Goal: Task Accomplishment & Management: Use online tool/utility

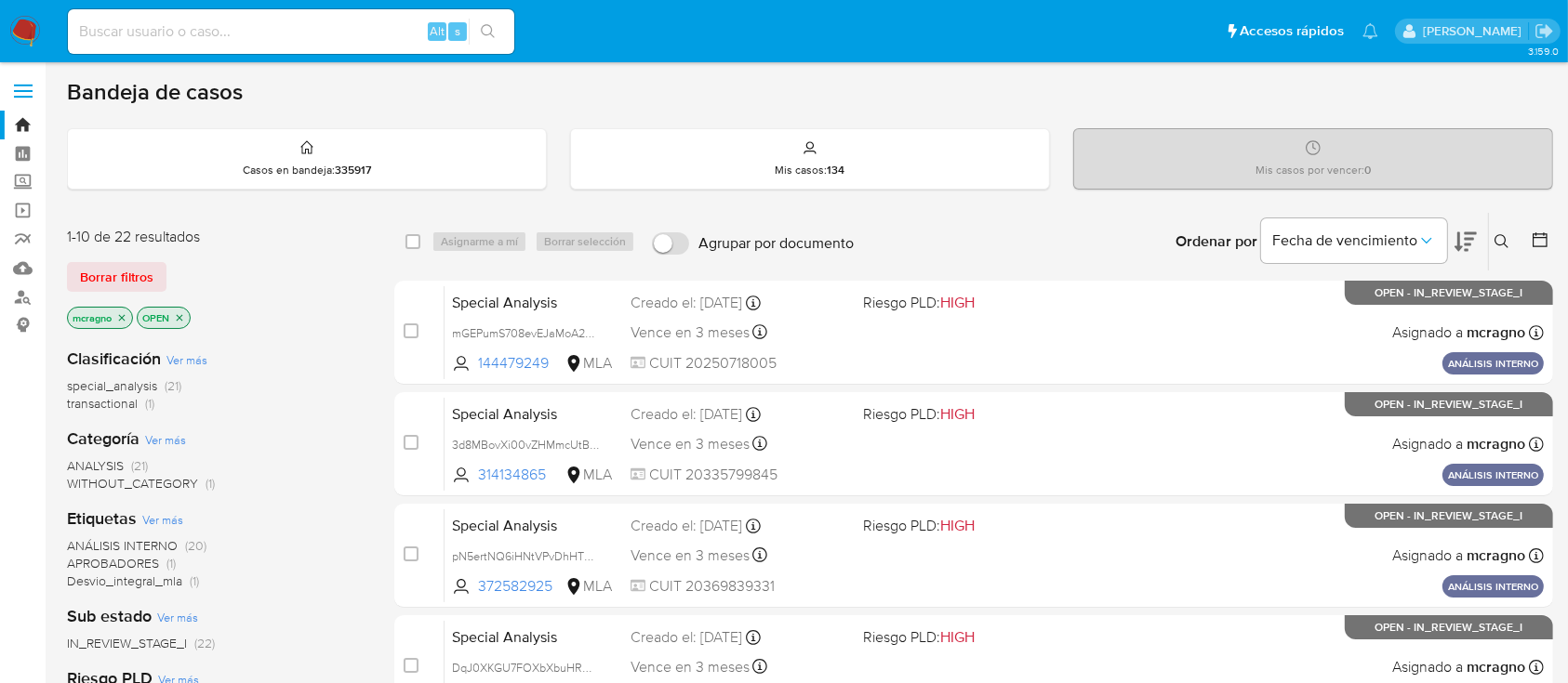
click at [23, 38] on img at bounding box center [25, 31] width 31 height 31
click at [1535, 239] on icon at bounding box center [1541, 240] width 19 height 19
click at [1537, 234] on icon at bounding box center [1541, 240] width 19 height 19
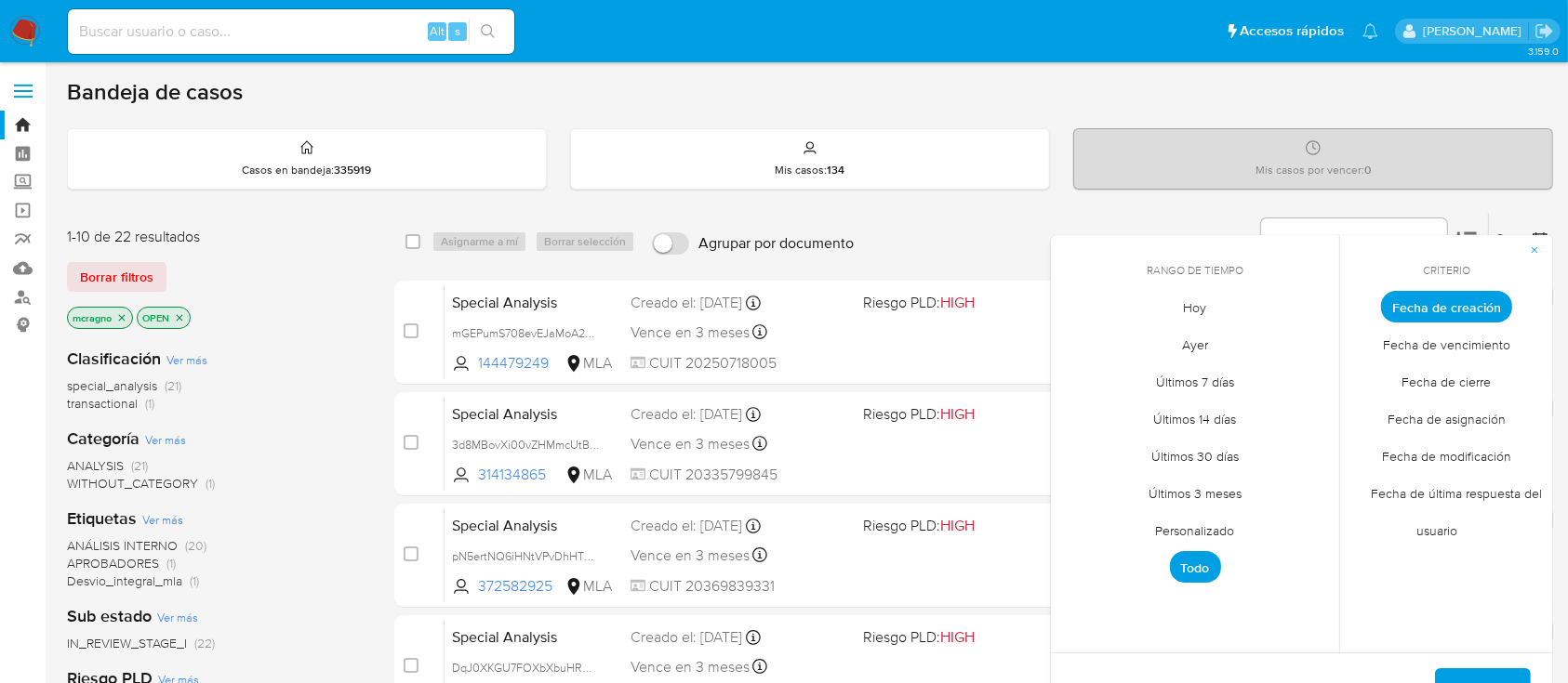
click at [1204, 569] on span "Todo" at bounding box center [1196, 566] width 51 height 31
click at [1198, 532] on span "Personalizado" at bounding box center [1195, 531] width 118 height 38
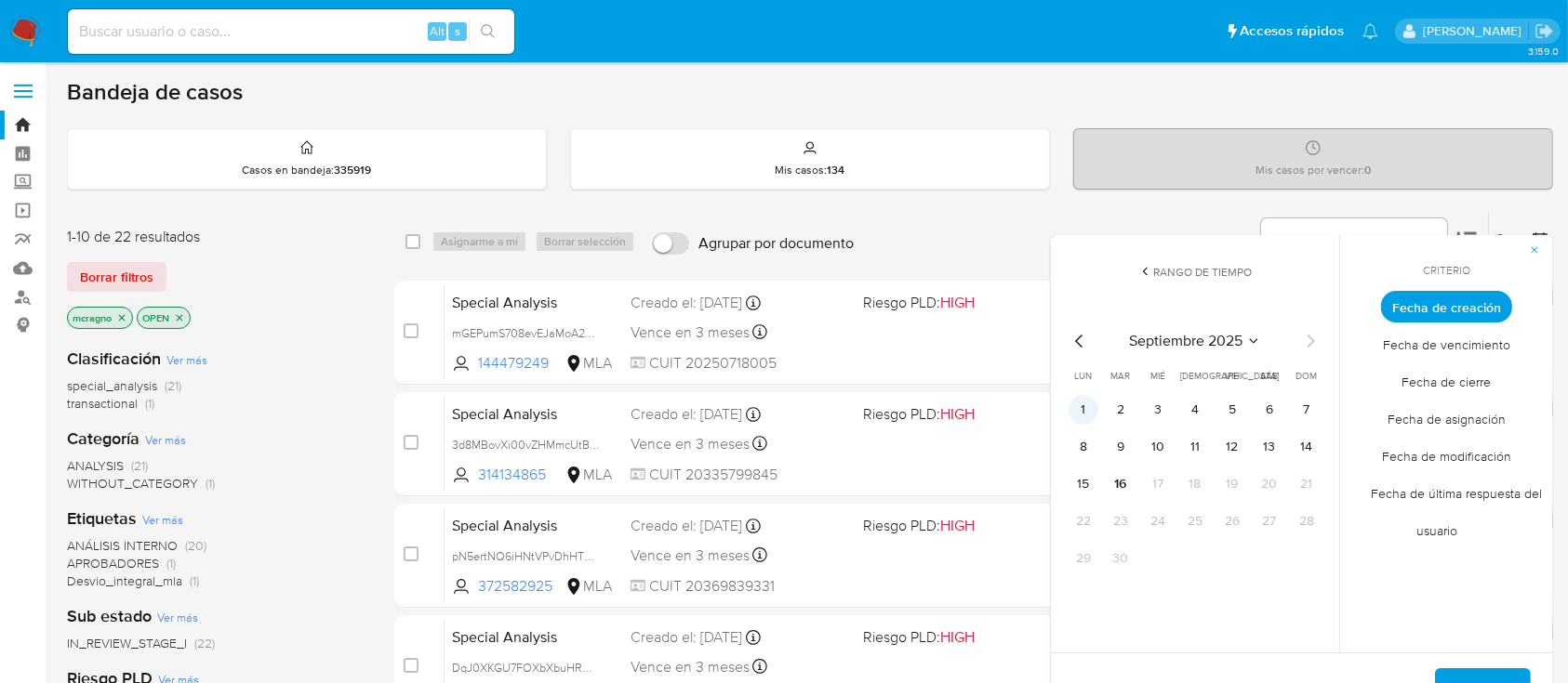
click at [1085, 401] on button "1" at bounding box center [1083, 409] width 29 height 29
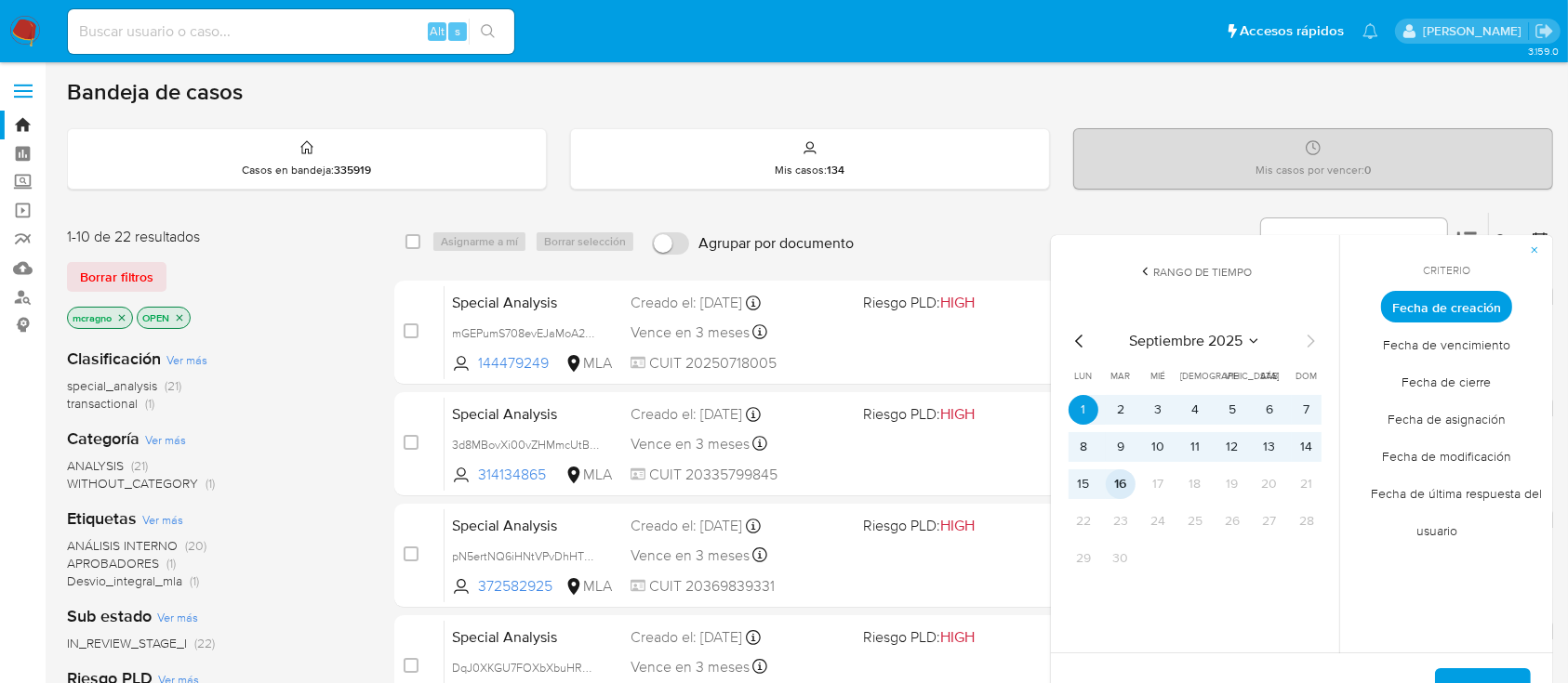
click at [1128, 482] on button "16" at bounding box center [1120, 484] width 29 height 29
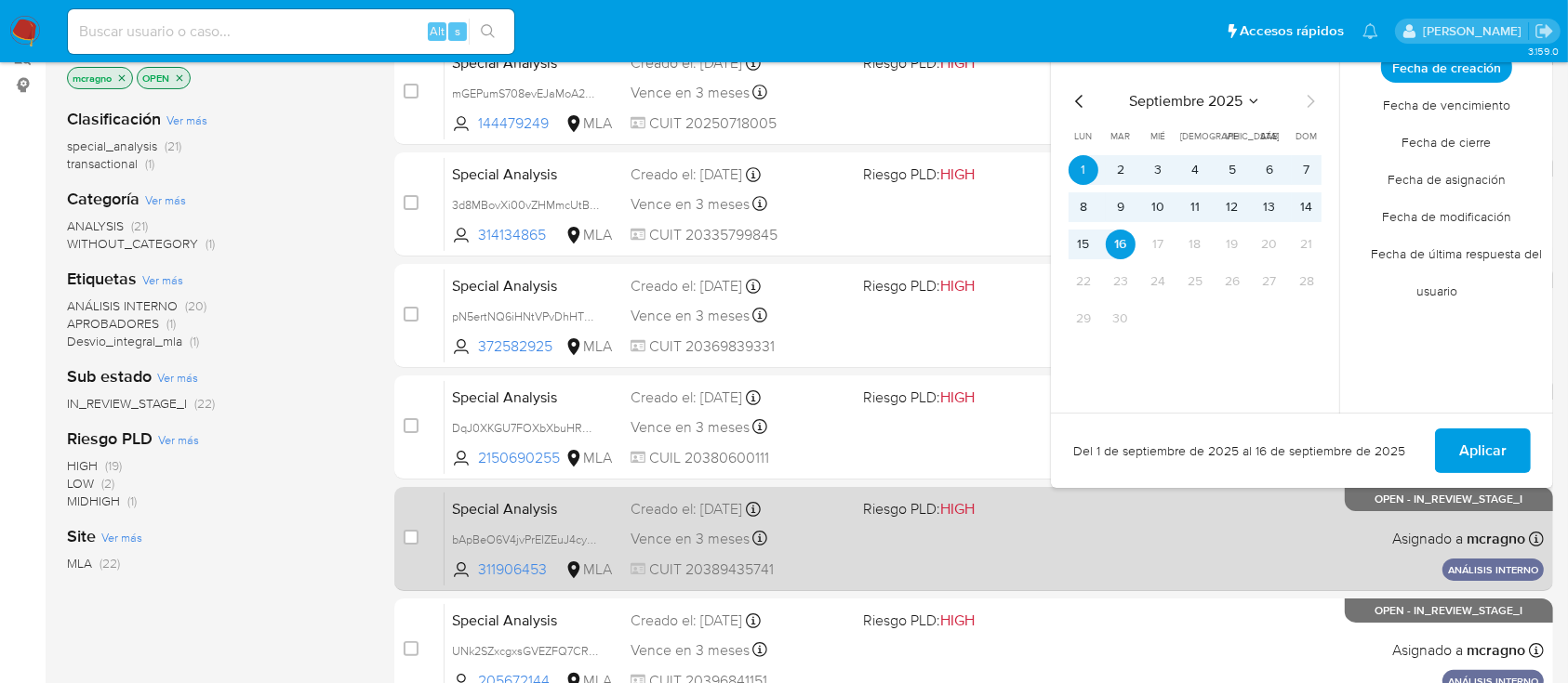
scroll to position [248, 0]
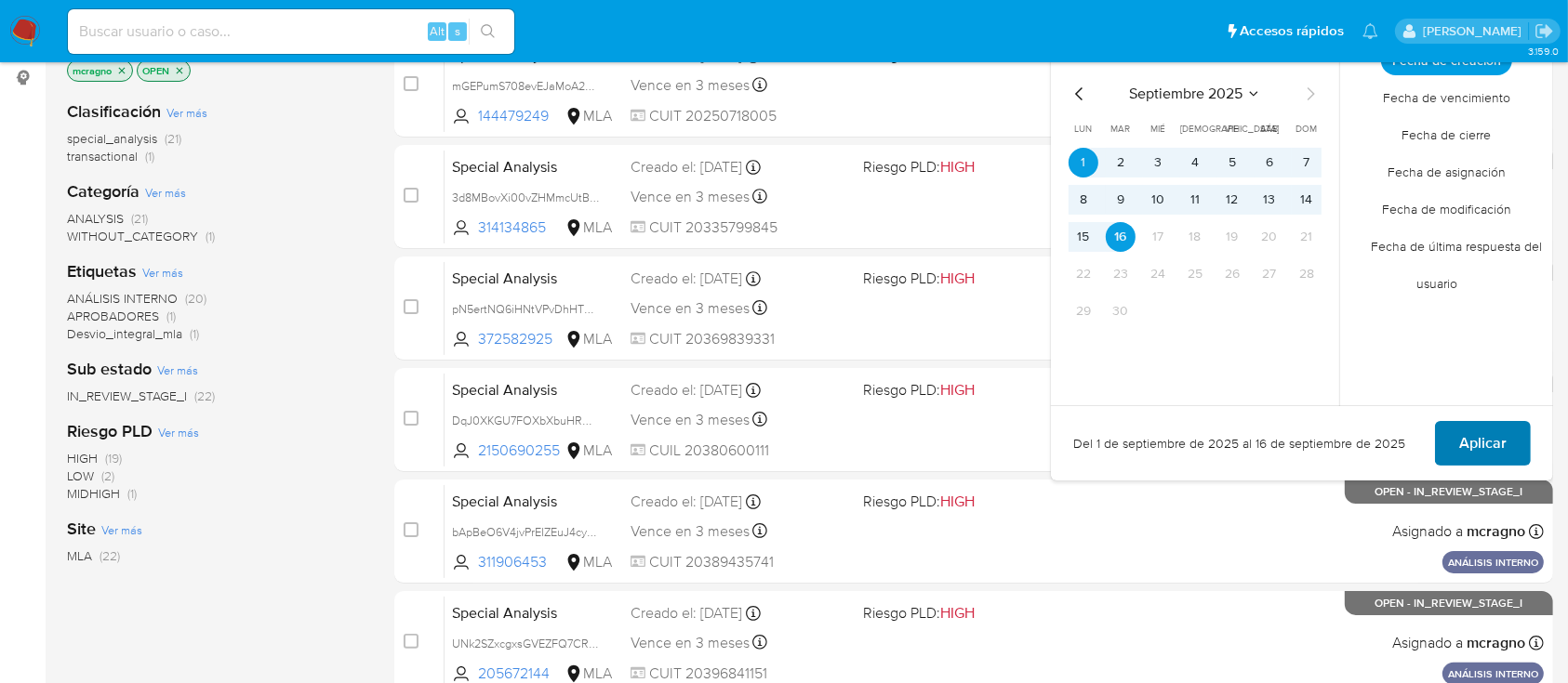
click at [1503, 434] on span "Aplicar" at bounding box center [1483, 443] width 47 height 41
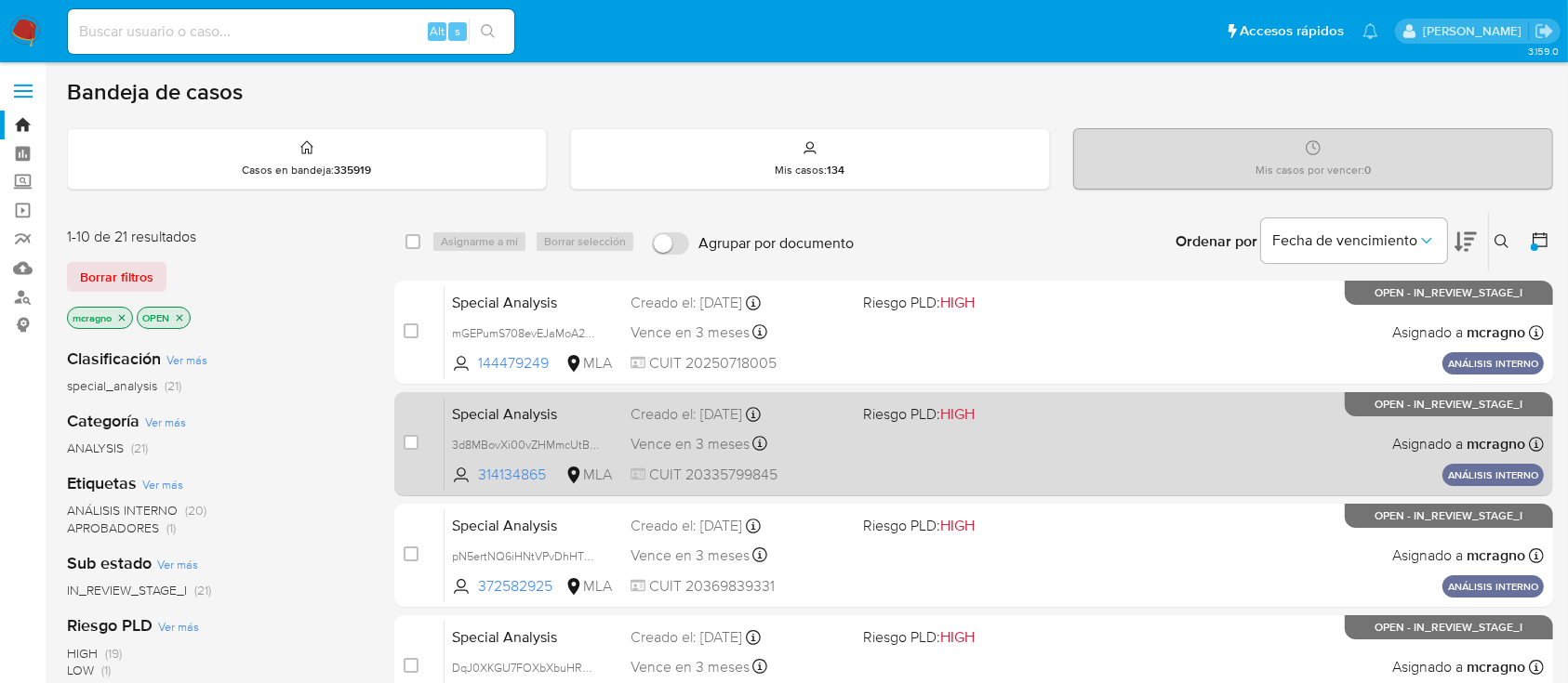
drag, startPoint x: 1538, startPoint y: 228, endPoint x: 1438, endPoint y: 428, distance: 223.6
click at [1539, 228] on div at bounding box center [1536, 241] width 33 height 58
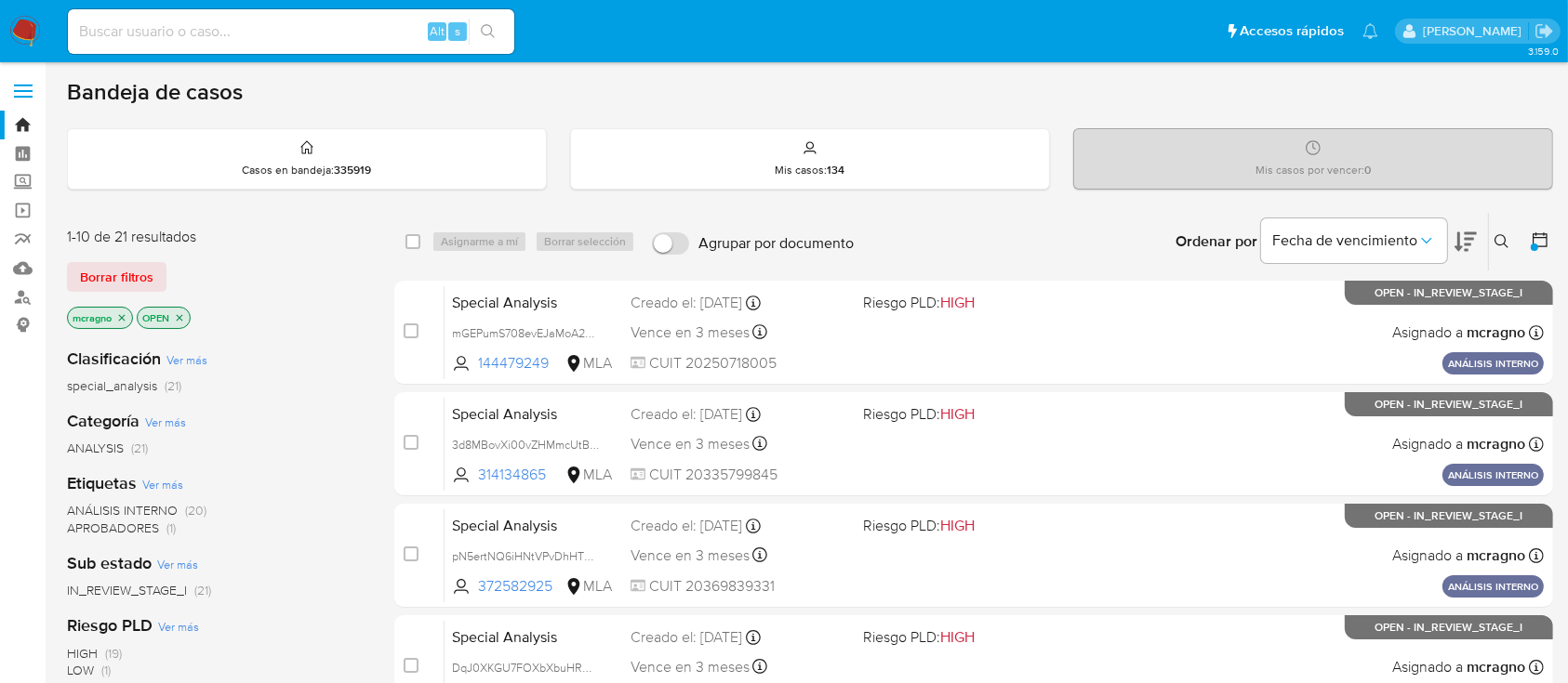
click at [1535, 233] on icon at bounding box center [1541, 240] width 15 height 15
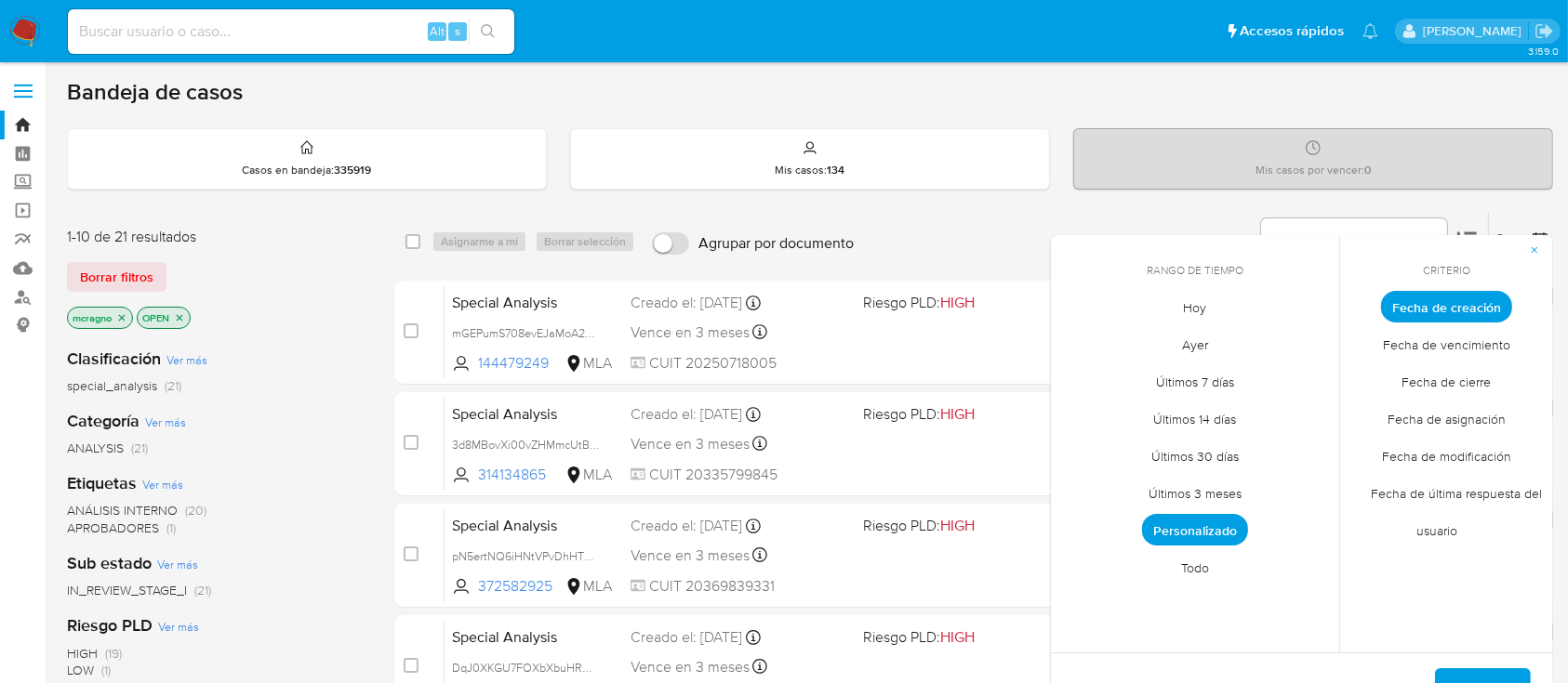
click at [1220, 561] on span "Todo" at bounding box center [1195, 569] width 67 height 38
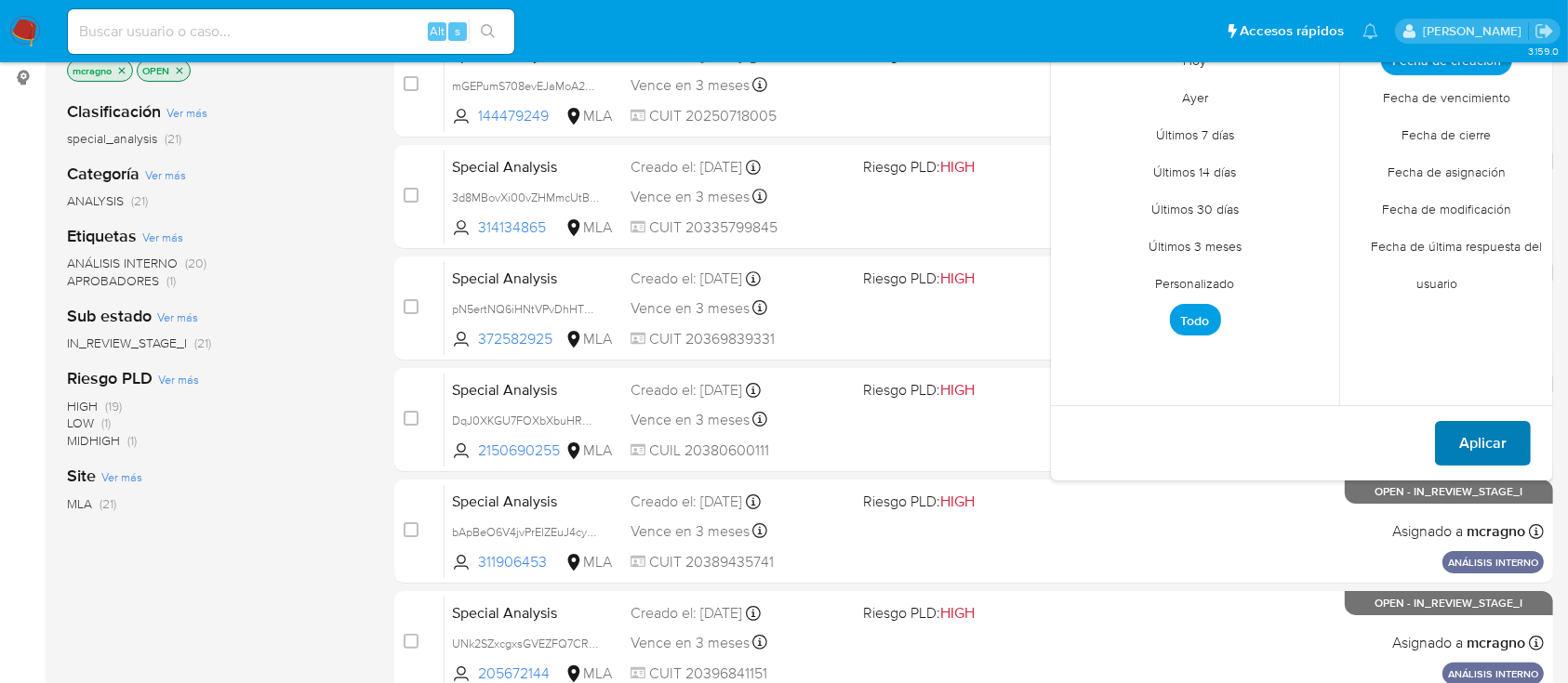
click at [1476, 435] on span "Aplicar" at bounding box center [1483, 443] width 47 height 41
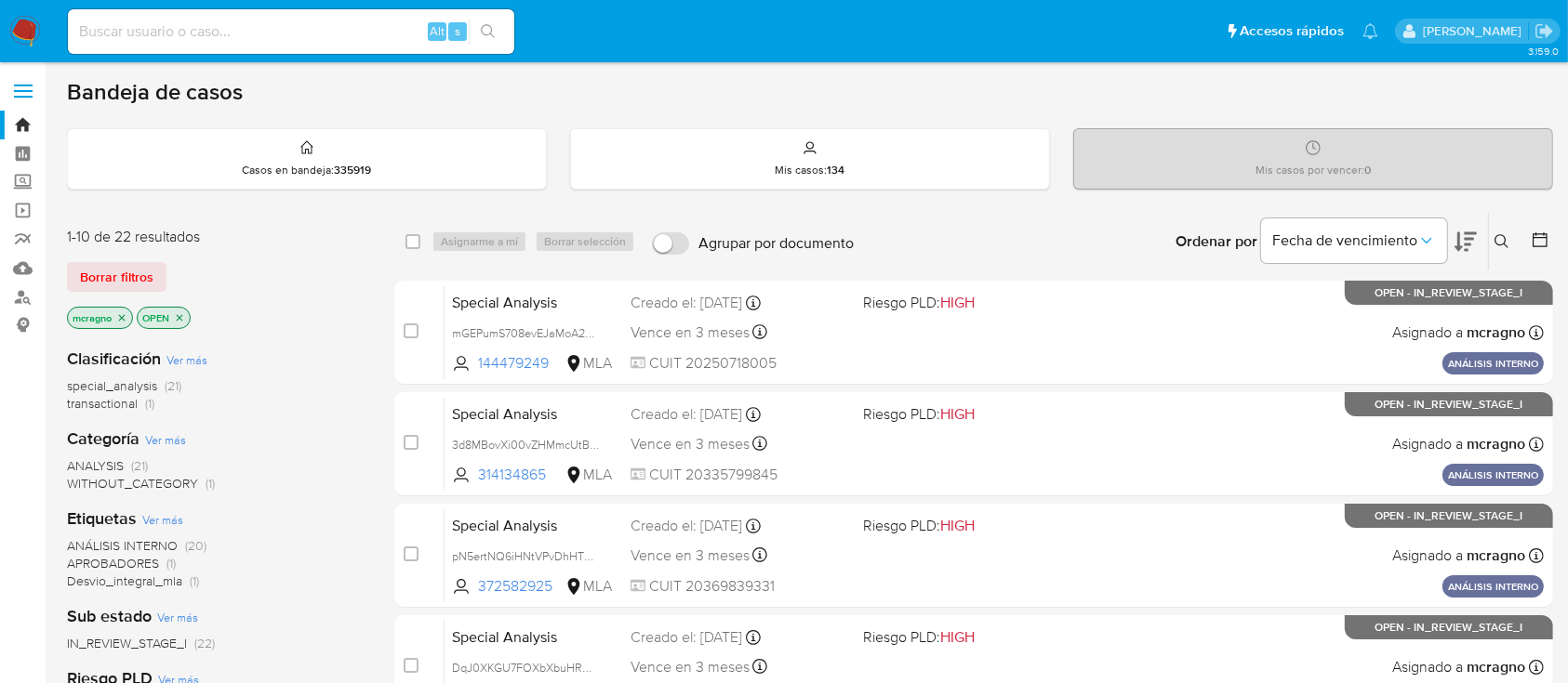
click at [183, 316] on icon "close-filter" at bounding box center [180, 318] width 11 height 11
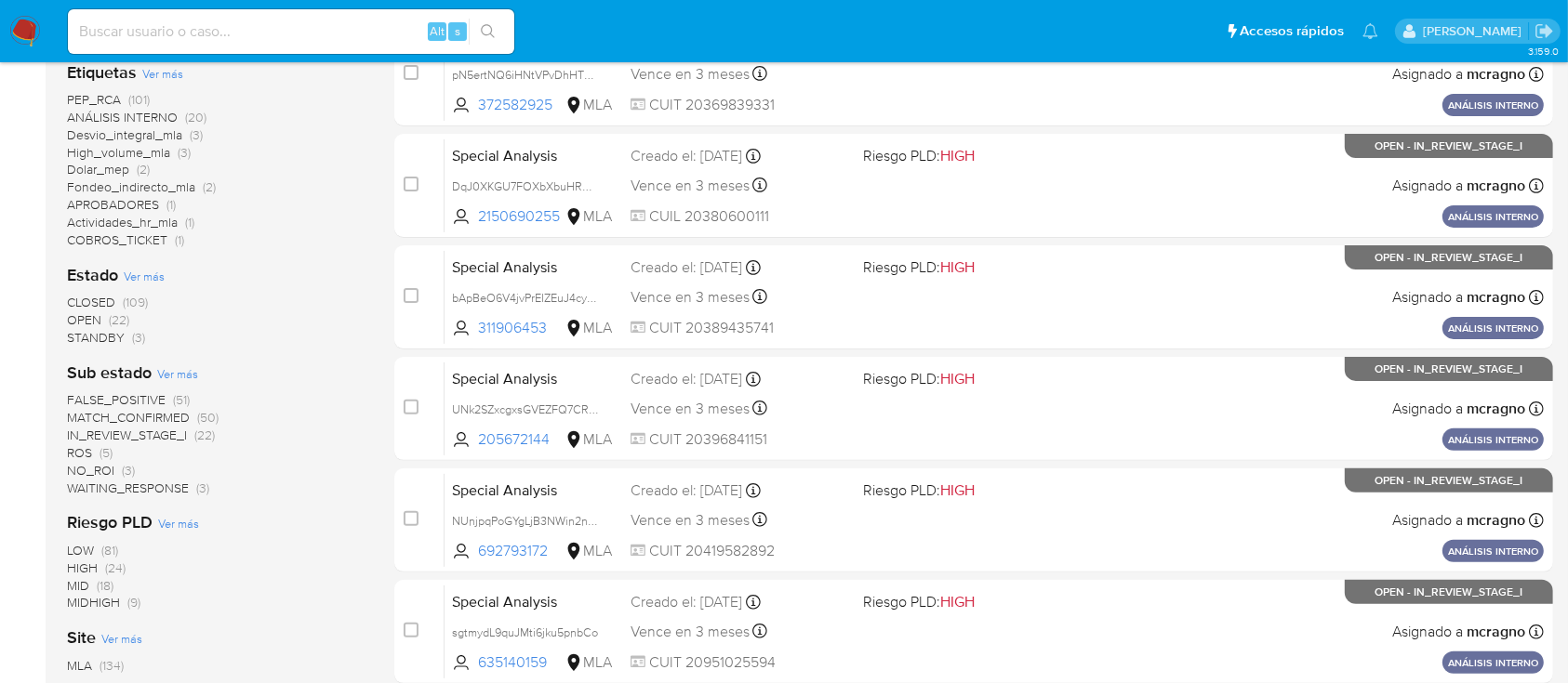
scroll to position [495, 0]
